Goal: Task Accomplishment & Management: Manage account settings

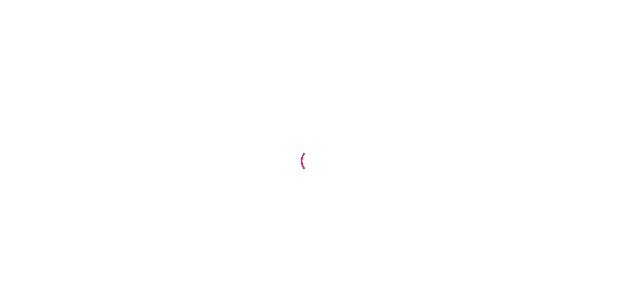
click at [308, 158] on div at bounding box center [311, 160] width 25 height 25
click at [308, 158] on div at bounding box center [311, 160] width 29 height 29
